Goal: Task Accomplishment & Management: Manage account settings

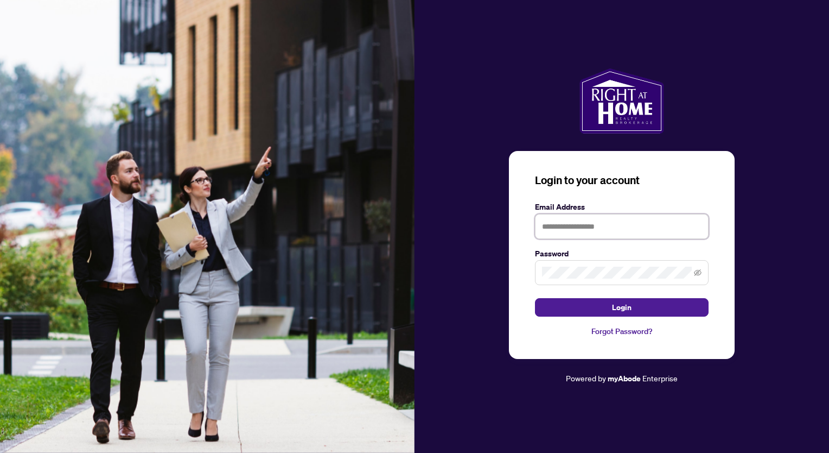
click at [573, 225] on input "text" at bounding box center [622, 226] width 174 height 25
type input "**********"
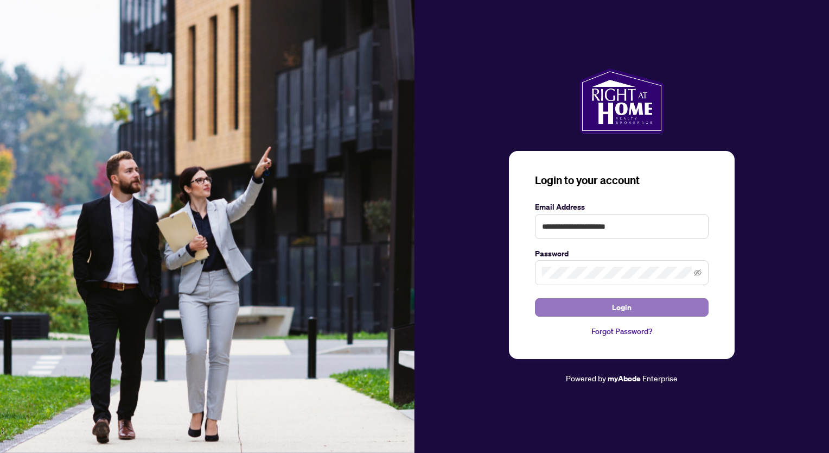
click at [584, 311] on button "Login" at bounding box center [622, 307] width 174 height 18
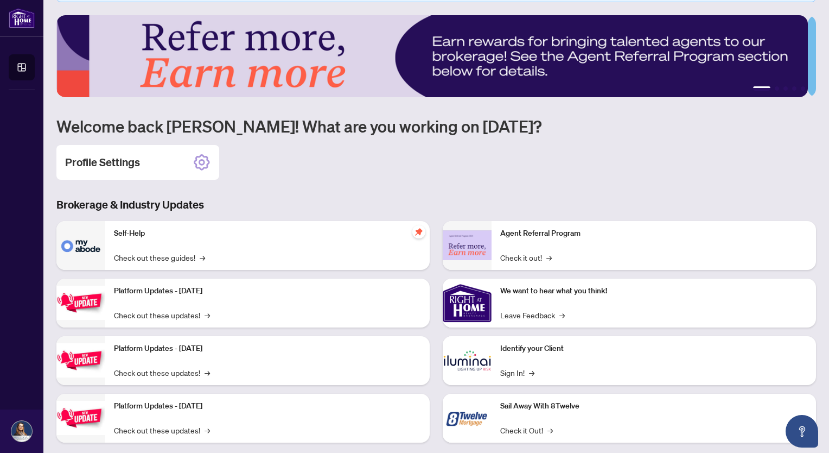
scroll to position [50, 0]
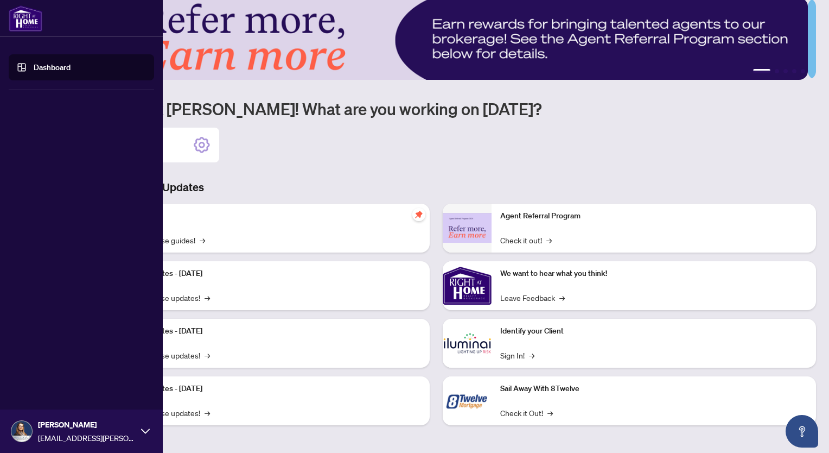
click at [34, 67] on link "Dashboard" at bounding box center [52, 67] width 37 height 10
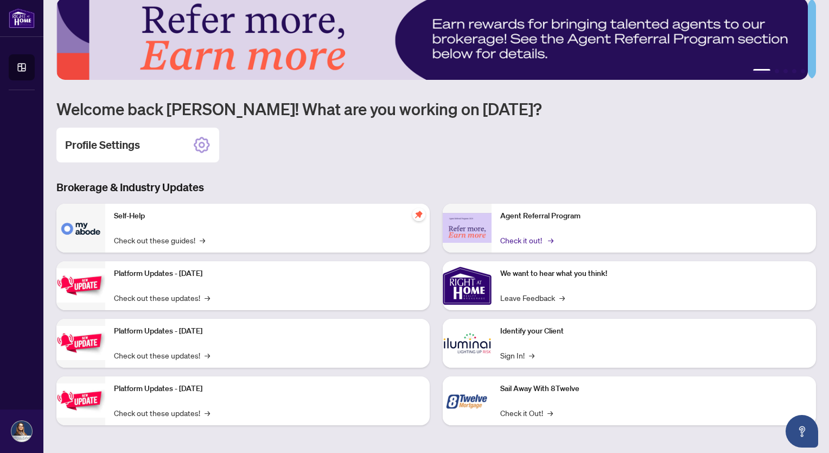
click at [523, 239] on link "Check it out! →" at bounding box center [527, 240] width 52 height 12
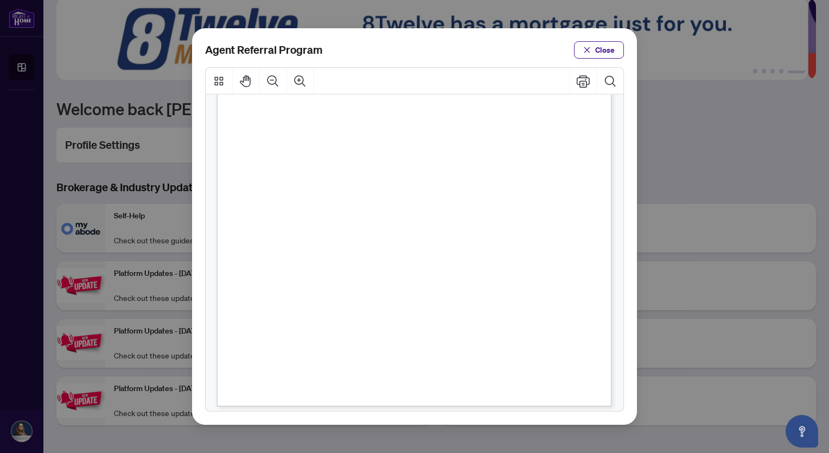
scroll to position [0, 0]
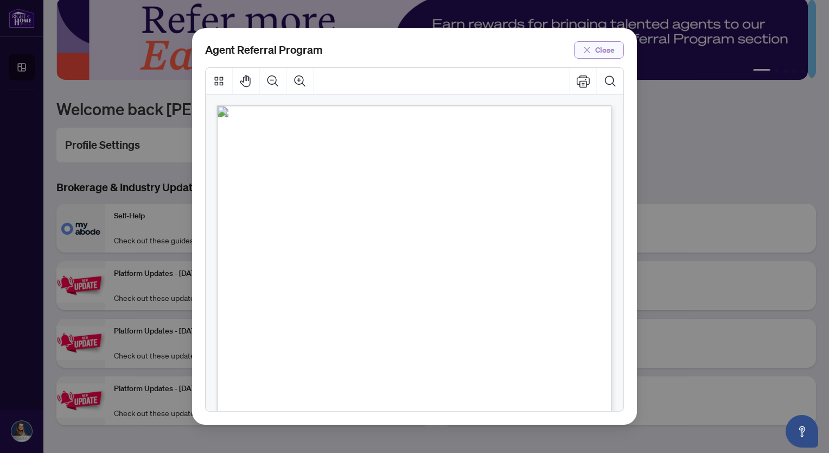
click at [598, 50] on span "Close" at bounding box center [606, 49] width 20 height 17
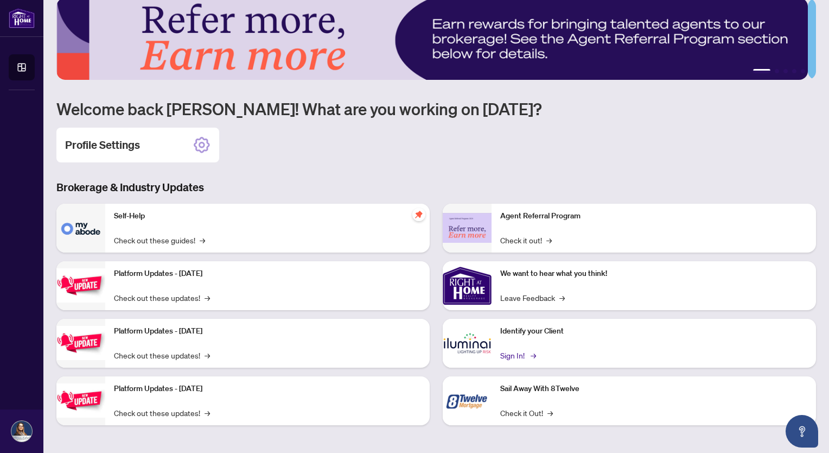
click at [510, 354] on link "Sign In! →" at bounding box center [518, 355] width 34 height 12
click at [140, 411] on link "Check out these updates! →" at bounding box center [162, 413] width 96 height 12
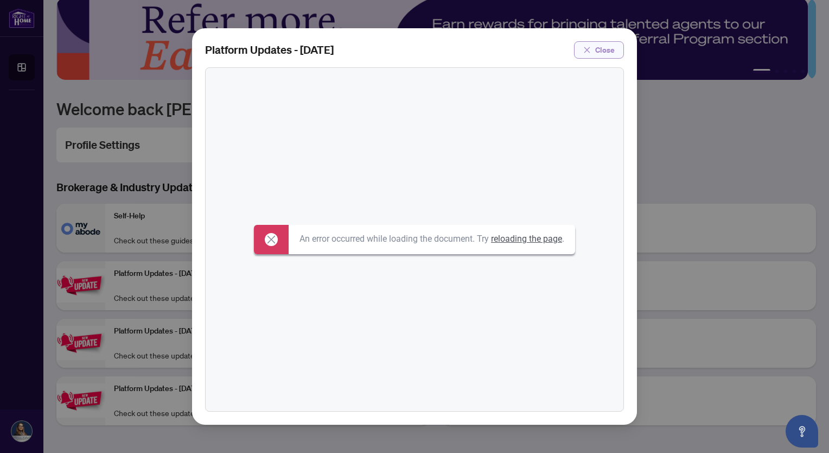
click at [610, 49] on span "Close" at bounding box center [606, 49] width 20 height 17
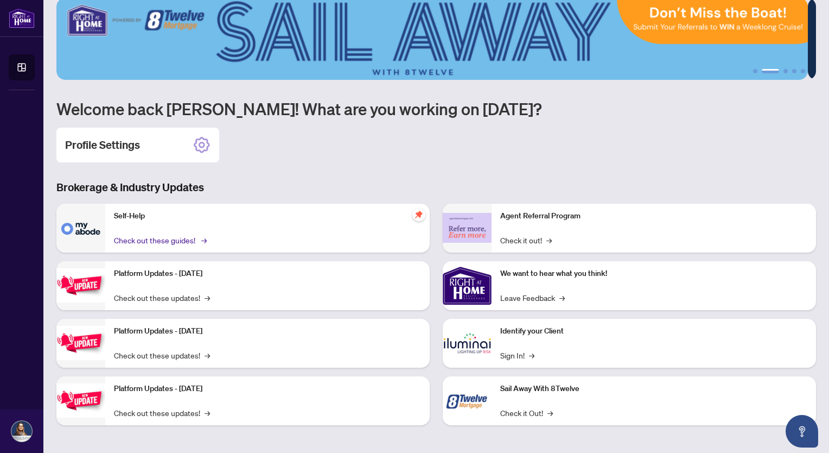
click at [156, 238] on link "Check out these guides! →" at bounding box center [159, 240] width 91 height 12
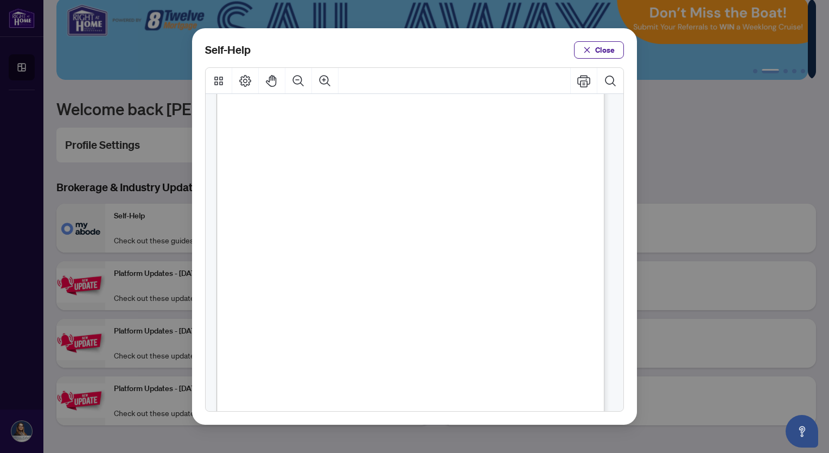
scroll to position [54, 0]
click at [417, 184] on span "PDF" at bounding box center [411, 185] width 15 height 11
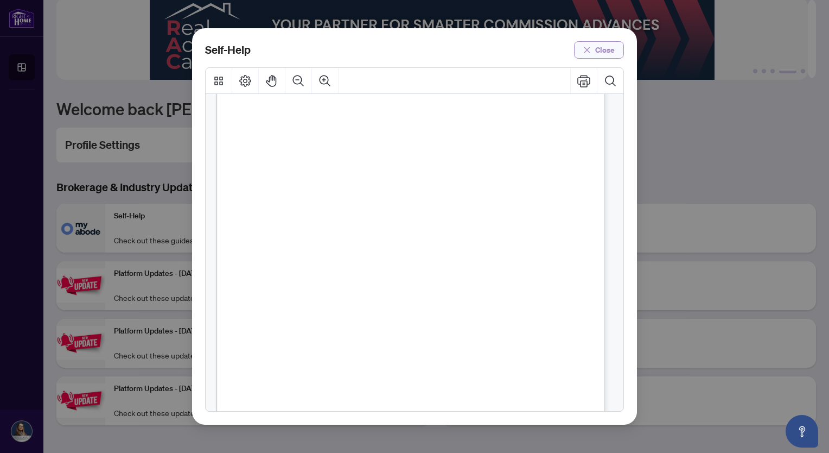
click at [609, 50] on span "Close" at bounding box center [606, 49] width 20 height 17
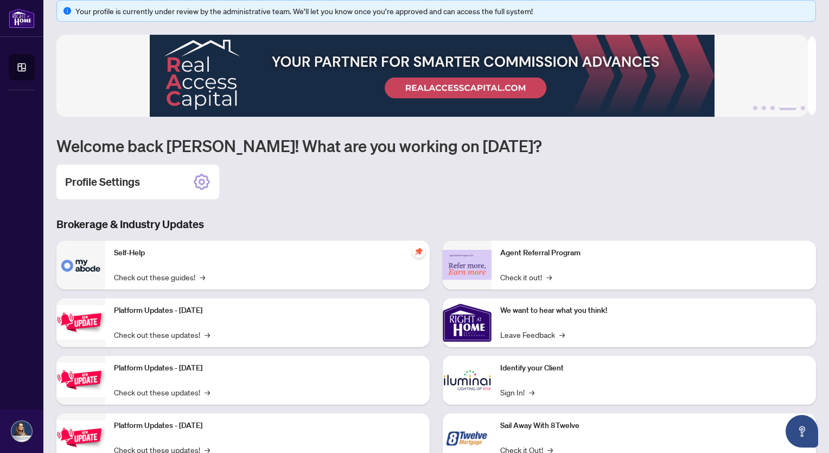
scroll to position [0, 0]
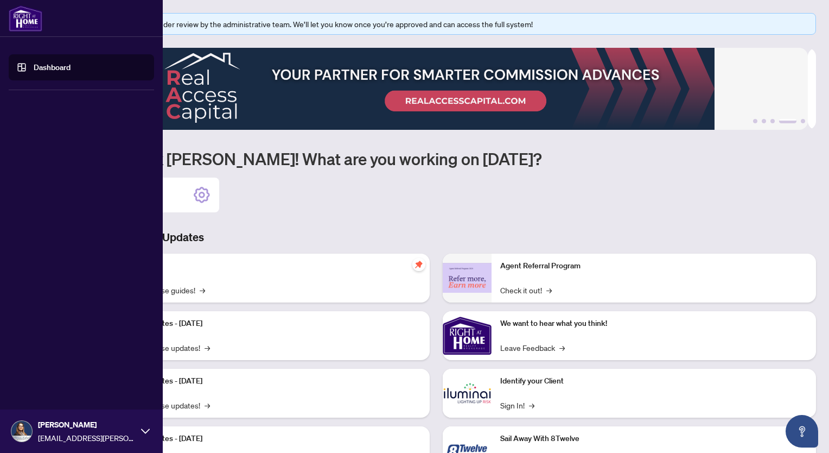
click at [16, 13] on img at bounding box center [26, 18] width 34 height 26
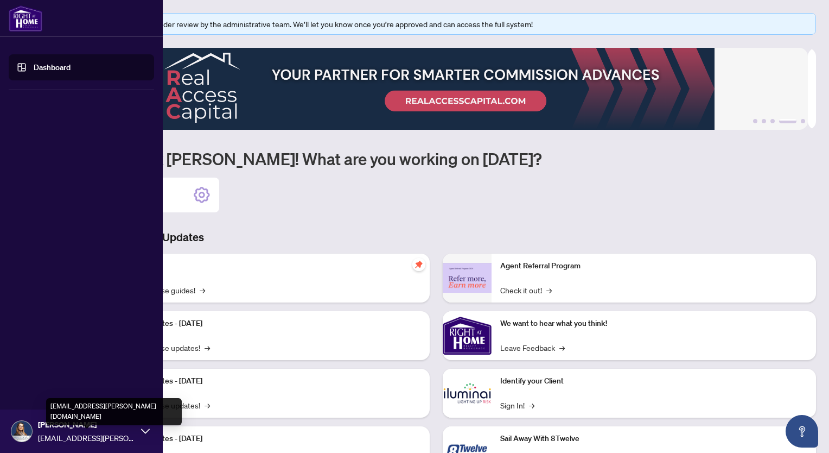
click at [71, 434] on span "[EMAIL_ADDRESS][PERSON_NAME][DOMAIN_NAME]" at bounding box center [87, 438] width 98 height 12
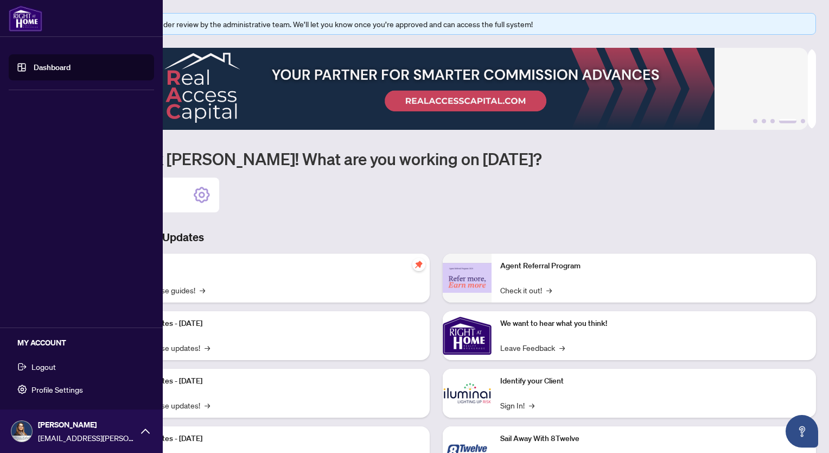
click at [35, 390] on span "Profile Settings" at bounding box center [57, 389] width 52 height 17
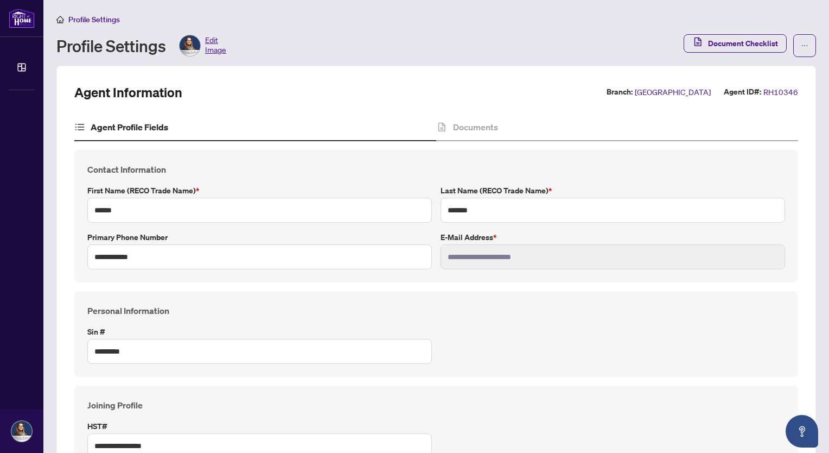
type input "****"
type input "**********"
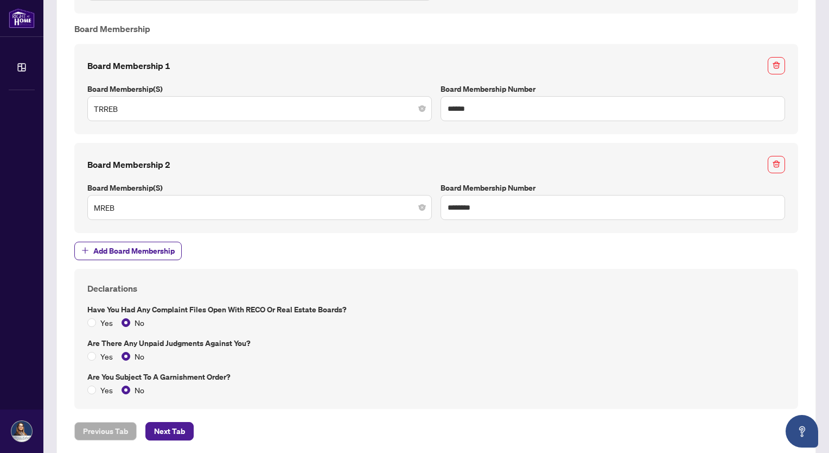
scroll to position [917, 0]
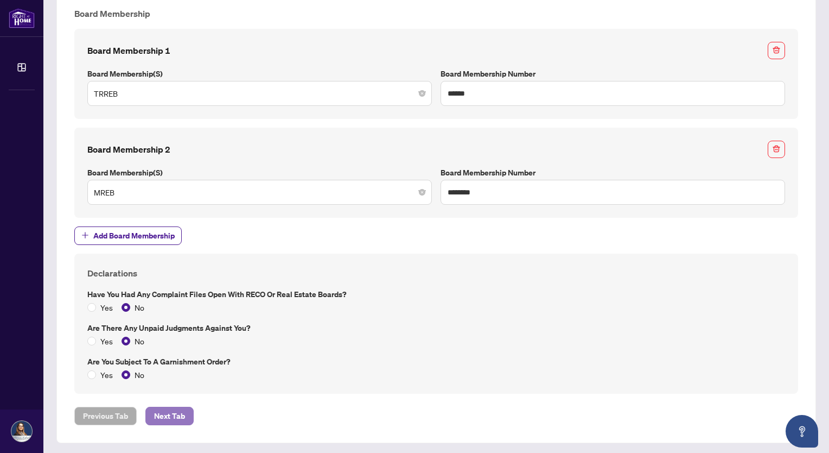
click at [183, 407] on span "Next Tab" at bounding box center [169, 415] width 31 height 17
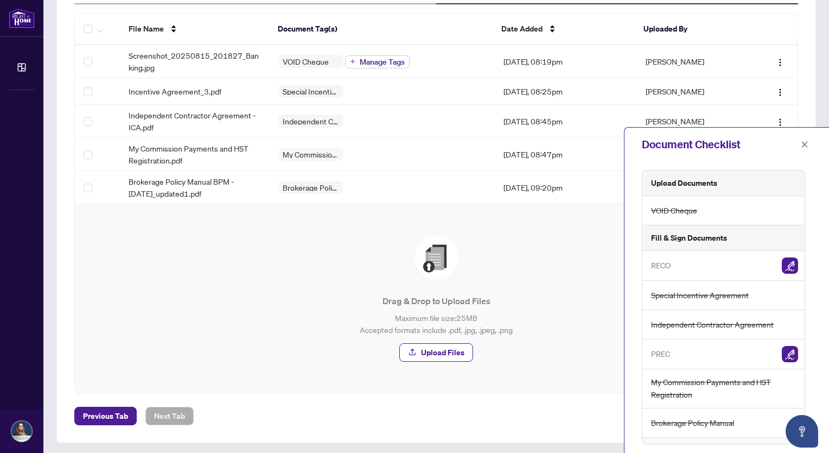
scroll to position [138, 0]
click at [788, 263] on img "button" at bounding box center [790, 265] width 16 height 16
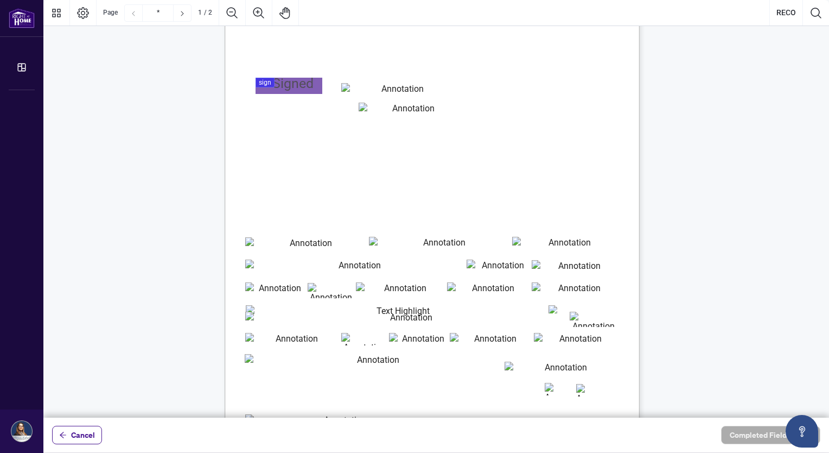
scroll to position [163, 0]
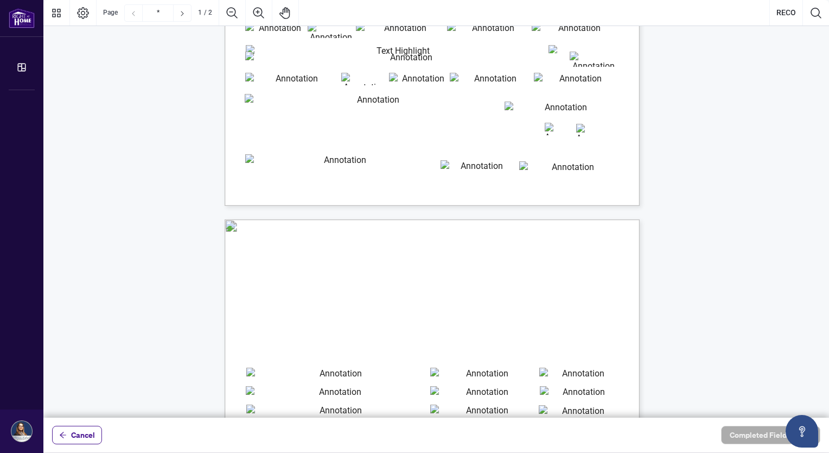
type input "*"
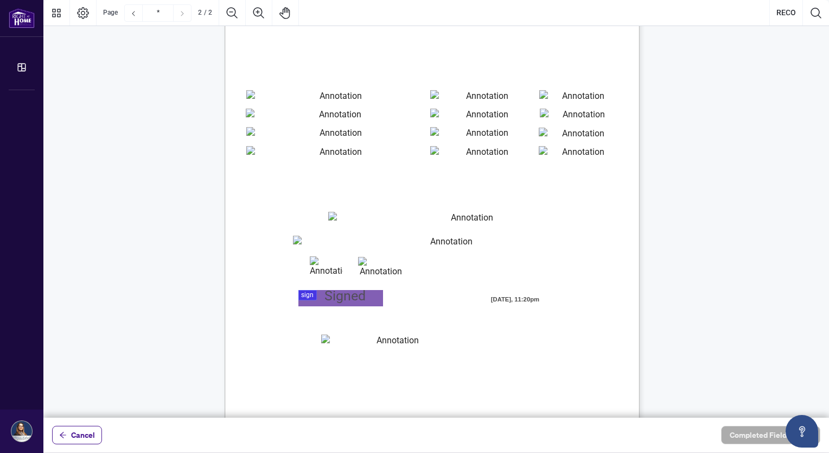
scroll to position [651, 0]
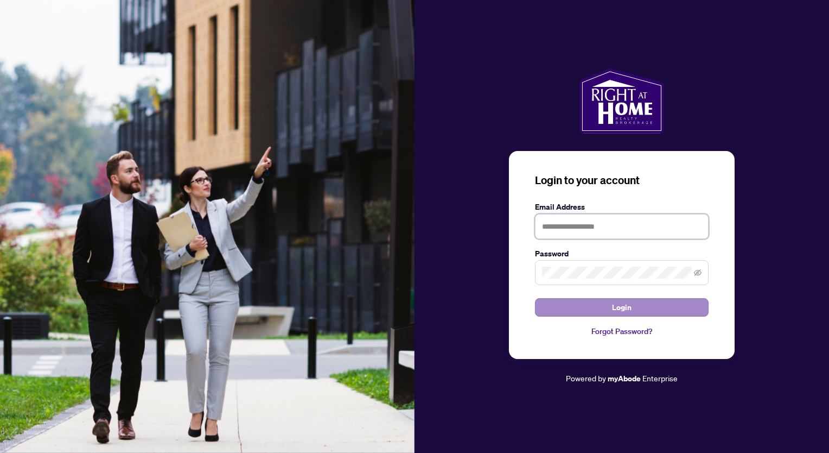
type input "**********"
click at [600, 305] on button "Login" at bounding box center [622, 307] width 174 height 18
